Goal: Find specific page/section: Find specific page/section

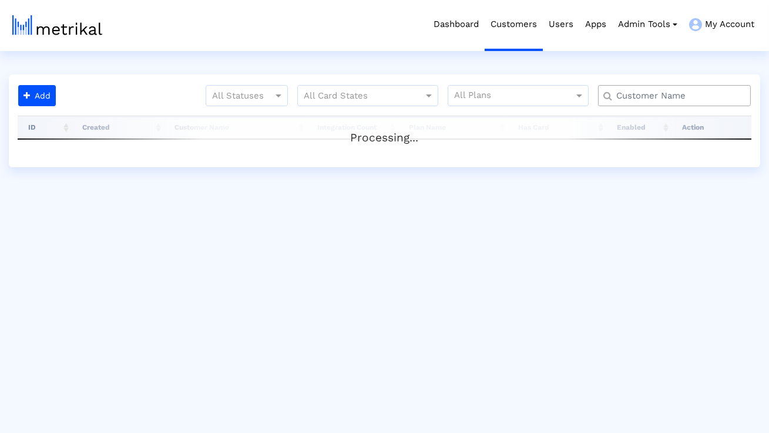
click at [653, 100] on input "text" at bounding box center [677, 96] width 138 height 12
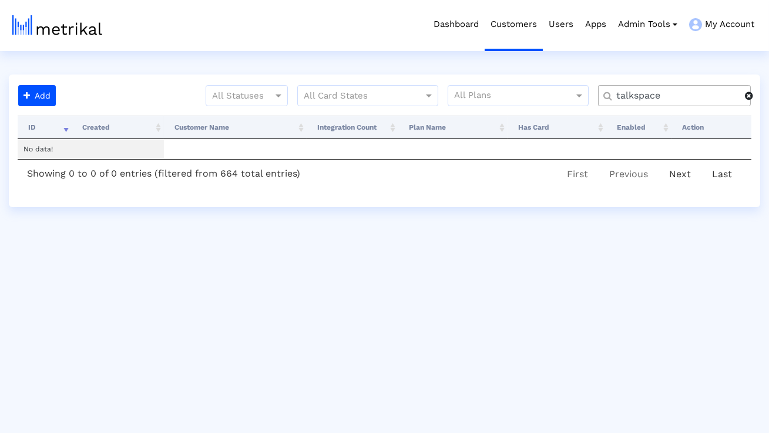
type input "talkspace"
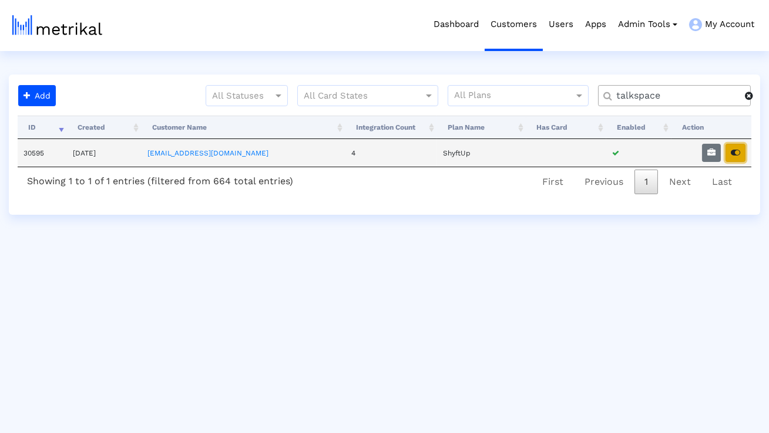
click at [726, 146] on button "button" at bounding box center [735, 153] width 20 height 18
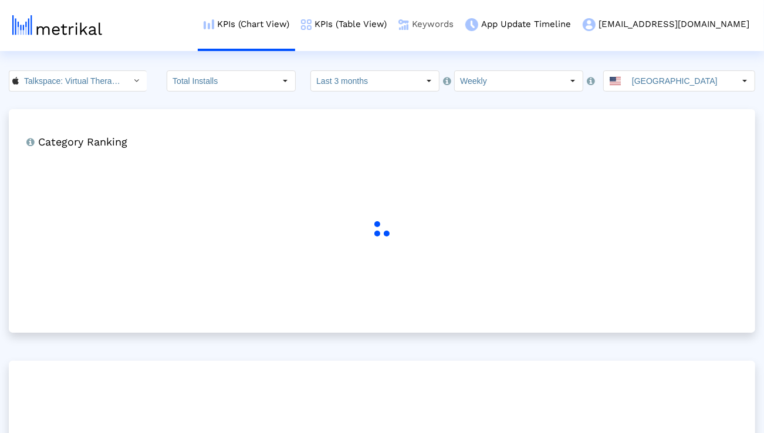
click at [460, 29] on link "Keywords" at bounding box center [426, 24] width 67 height 49
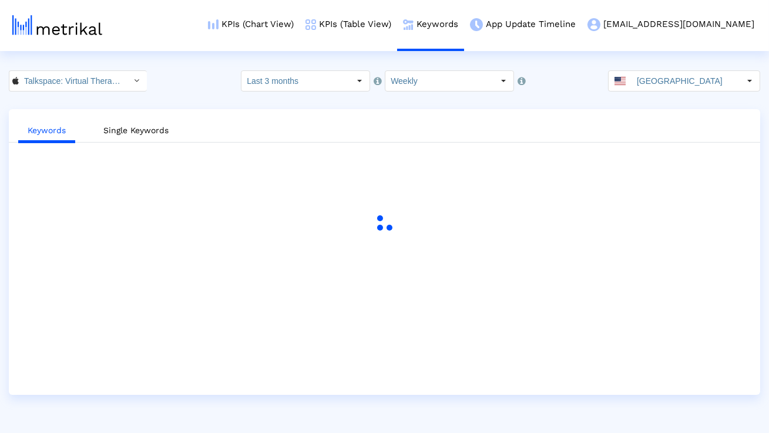
click at [577, 127] on ul "Keywords Single Keywords" at bounding box center [384, 129] width 751 height 28
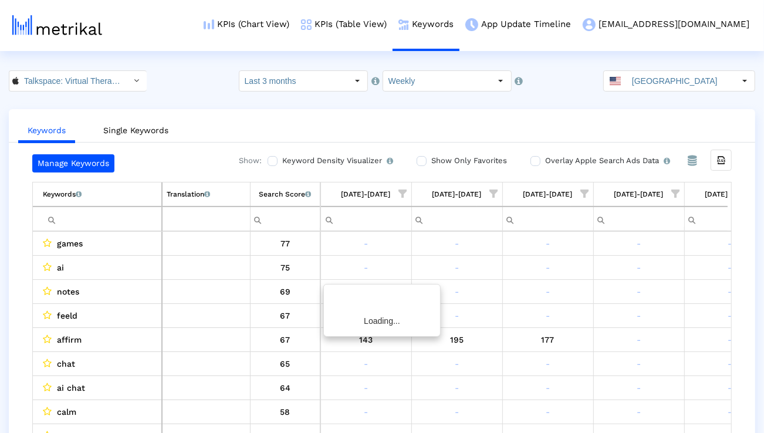
scroll to position [0, 775]
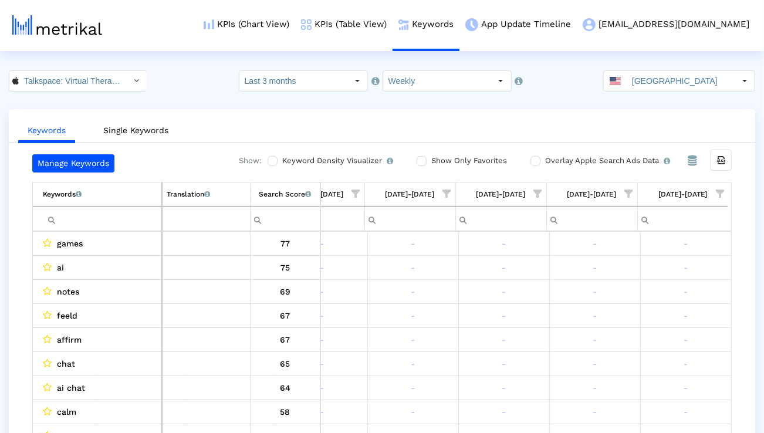
click at [142, 227] on input "Filter cell" at bounding box center [102, 219] width 119 height 19
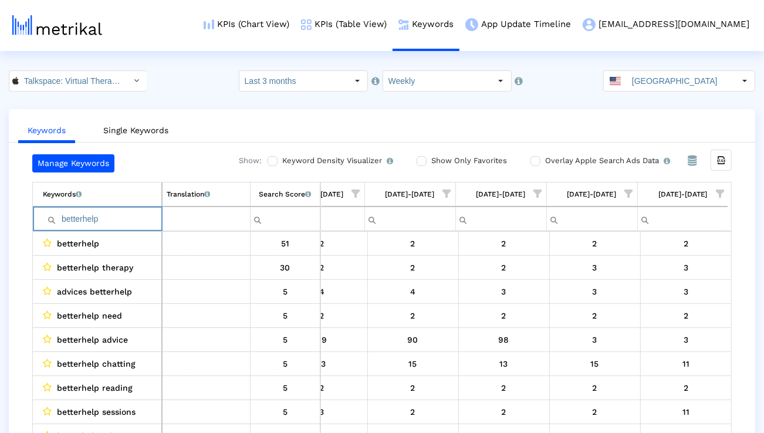
type input "betterhelp"
